Goal: Use online tool/utility: Utilize a website feature to perform a specific function

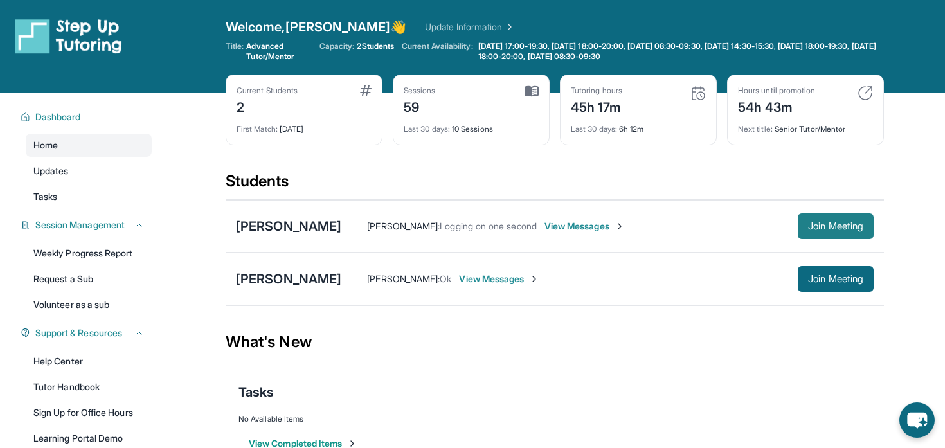
click at [824, 230] on span "Join Meeting" at bounding box center [835, 226] width 55 height 8
click at [820, 228] on span "Join Meeting" at bounding box center [835, 226] width 55 height 8
click at [820, 223] on span "Join Meeting" at bounding box center [835, 226] width 55 height 8
click at [815, 226] on span "Join Meeting" at bounding box center [835, 226] width 55 height 8
click at [816, 224] on span "Join Meeting" at bounding box center [835, 226] width 55 height 8
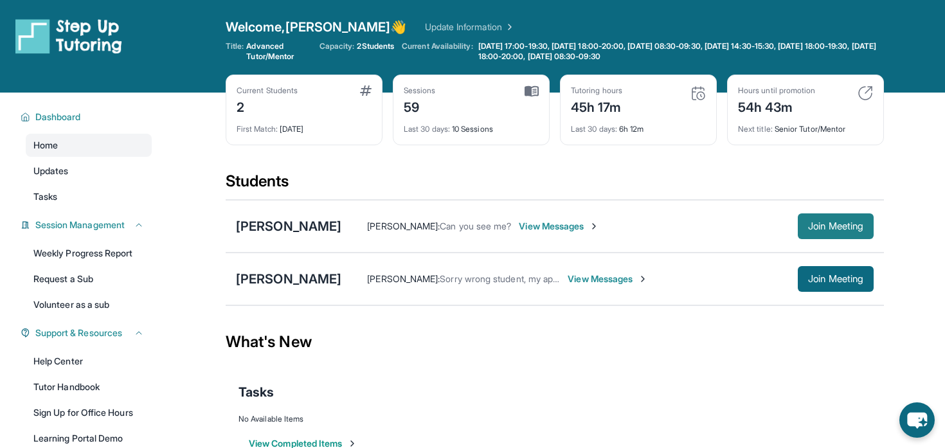
click at [808, 222] on span "Join Meeting" at bounding box center [835, 226] width 55 height 8
